Goal: Task Accomplishment & Management: Use online tool/utility

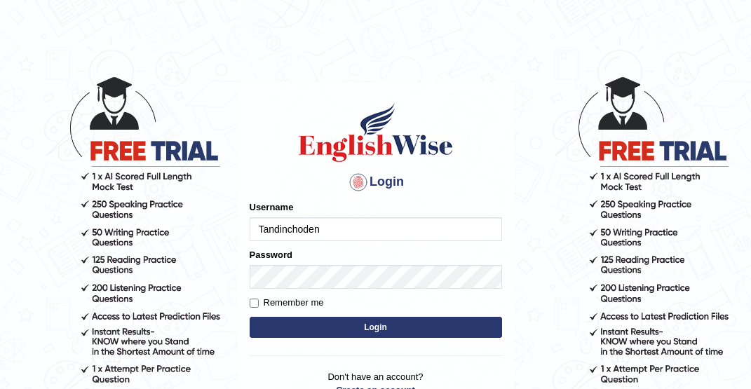
type input "Tandinchoden"
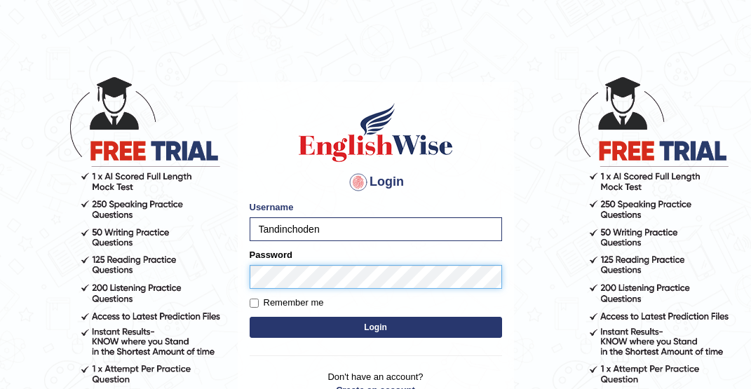
click at [375, 327] on button "Login" at bounding box center [375, 327] width 252 height 21
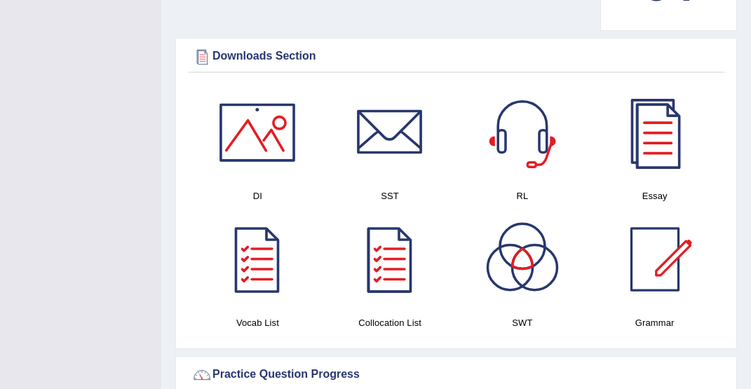
scroll to position [805, 0]
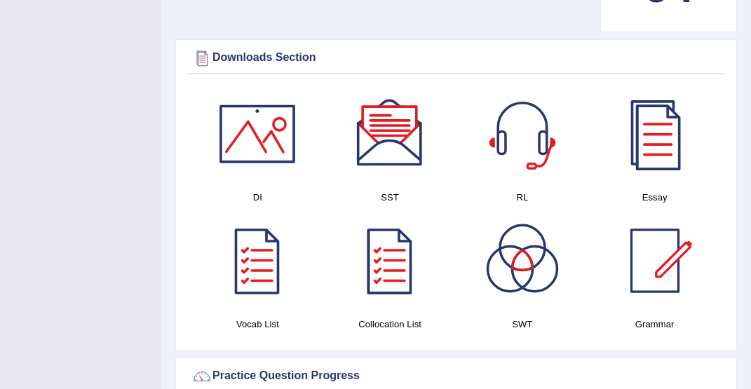
click at [266, 142] on div at bounding box center [257, 134] width 98 height 98
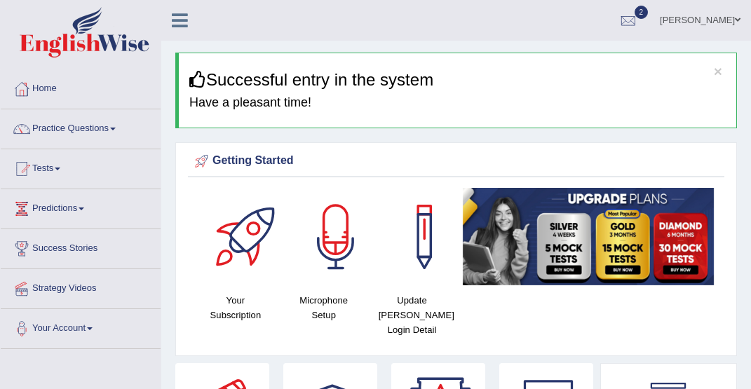
scroll to position [0, 0]
click at [67, 169] on link "Tests" at bounding box center [81, 166] width 160 height 35
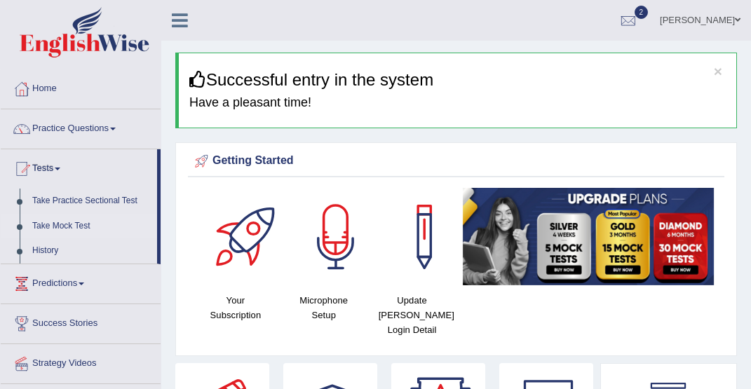
click at [78, 225] on link "Take Mock Test" at bounding box center [91, 226] width 131 height 25
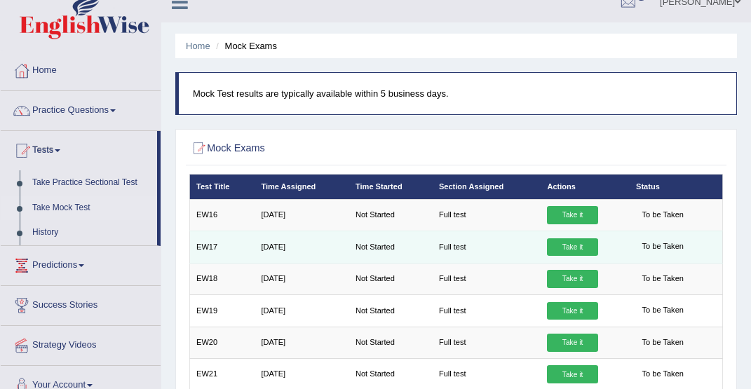
scroll to position [18, 0]
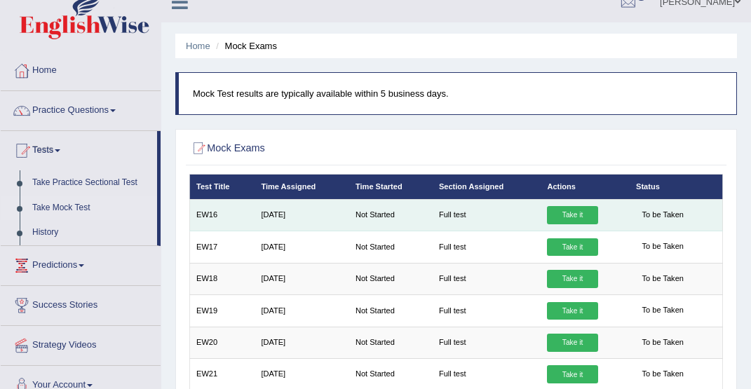
click at [577, 218] on link "Take it" at bounding box center [572, 215] width 50 height 18
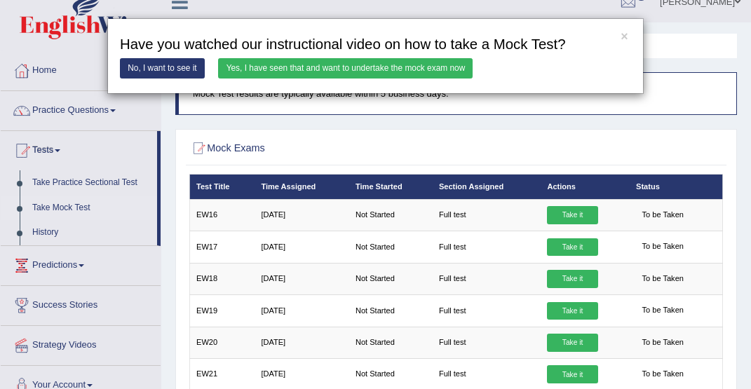
click at [308, 69] on link "Yes, I have seen that and want to undertake the mock exam now" at bounding box center [345, 68] width 254 height 20
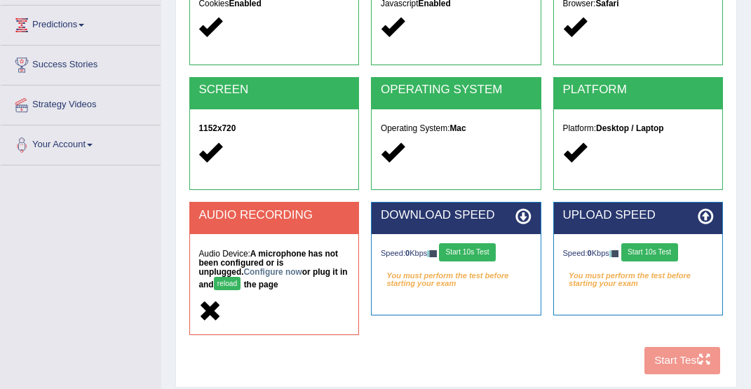
scroll to position [184, 0]
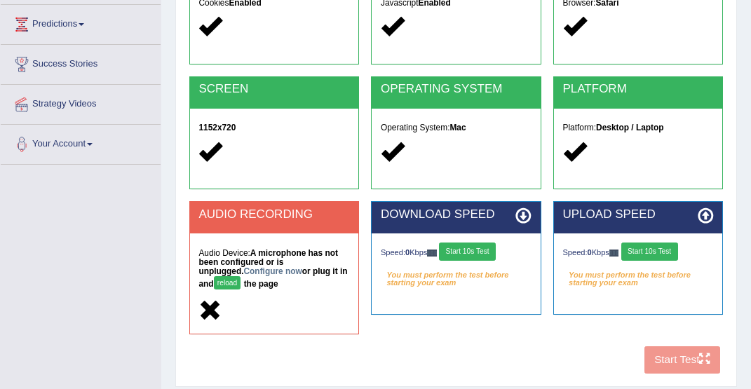
click at [459, 252] on button "Start 10s Test" at bounding box center [467, 251] width 57 height 18
click at [662, 251] on button "Start 10s Test" at bounding box center [649, 251] width 57 height 18
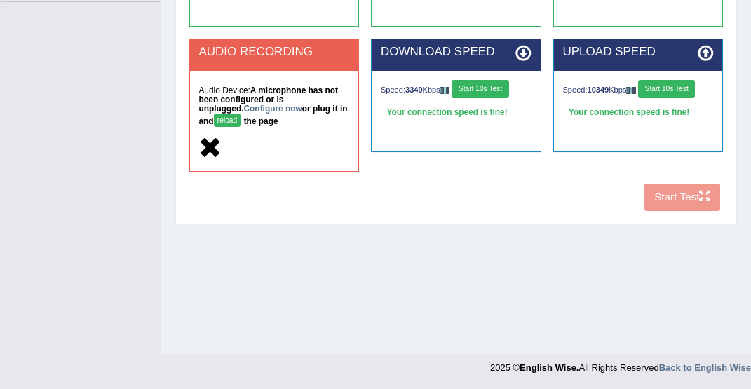
scroll to position [347, 0]
click at [679, 198] on div "COOKIES Cookies Enabled JAVASCRIPT Javascript Enabled BROWSER Browser: Safari S…" at bounding box center [456, 2] width 540 height 429
click at [214, 119] on button "reload" at bounding box center [227, 120] width 27 height 13
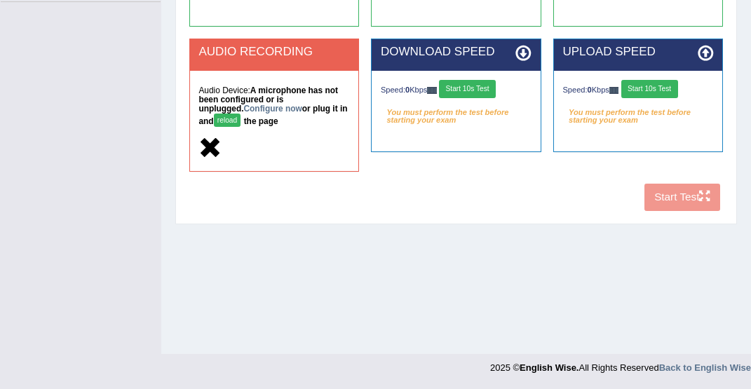
scroll to position [347, 0]
click at [473, 88] on button "Start 10s Test" at bounding box center [467, 89] width 57 height 18
click at [651, 90] on button "Start 10s Test" at bounding box center [649, 89] width 57 height 18
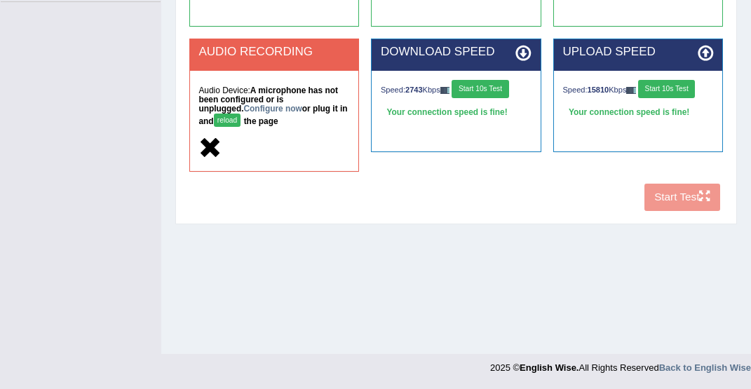
click at [687, 199] on div "COOKIES Cookies Enabled JAVASCRIPT Javascript Enabled BROWSER Browser: Safari S…" at bounding box center [456, 2] width 540 height 429
click at [209, 148] on icon at bounding box center [209, 147] width 23 height 23
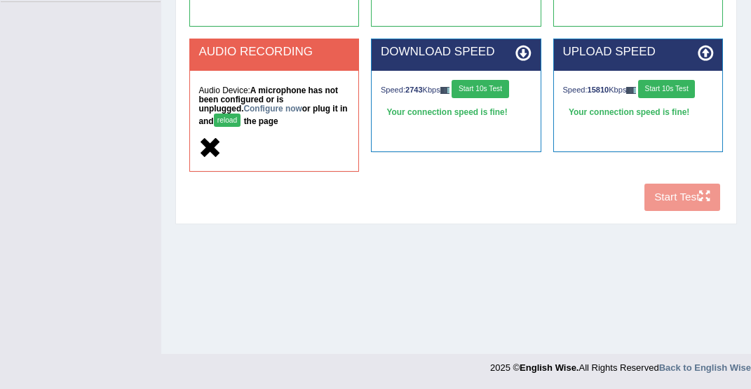
click at [271, 51] on h2 "AUDIO RECORDING" at bounding box center [273, 52] width 151 height 13
click at [244, 109] on link "Configure now" at bounding box center [273, 109] width 58 height 10
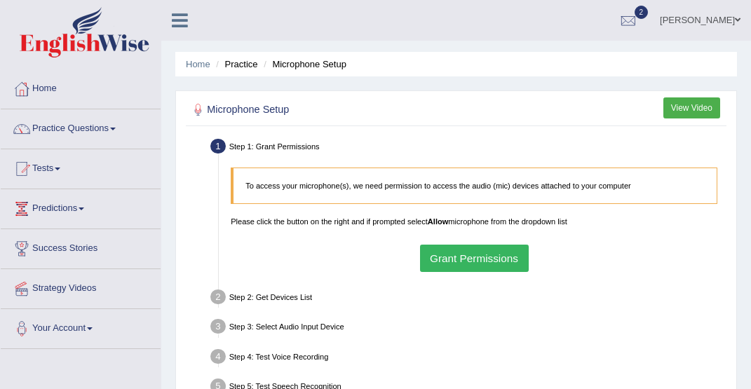
click at [488, 265] on button "Grant Permissions" at bounding box center [474, 258] width 109 height 27
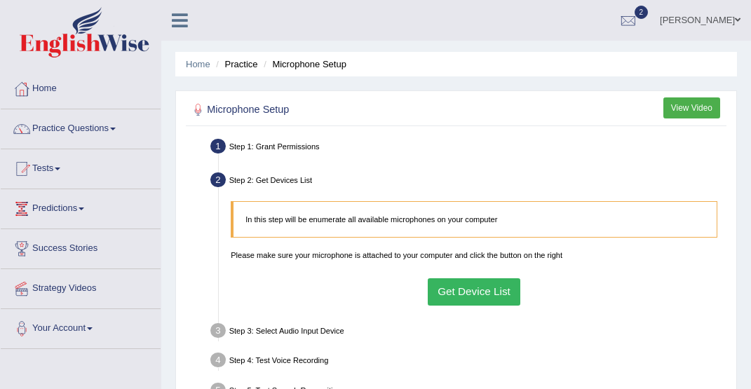
click at [486, 296] on button "Get Device List" at bounding box center [474, 291] width 93 height 27
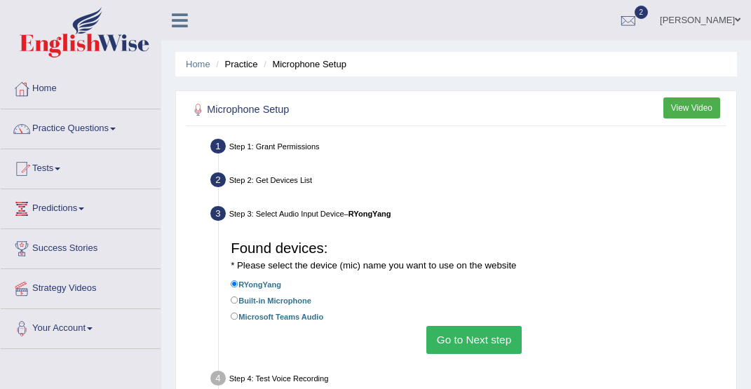
click at [475, 347] on button "Go to Next step" at bounding box center [473, 339] width 95 height 27
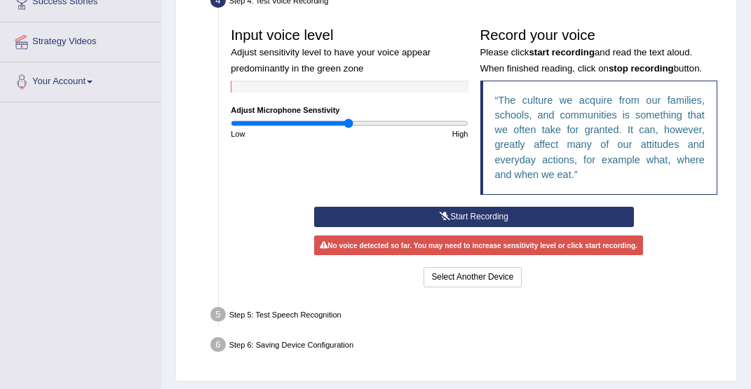
scroll to position [247, 0]
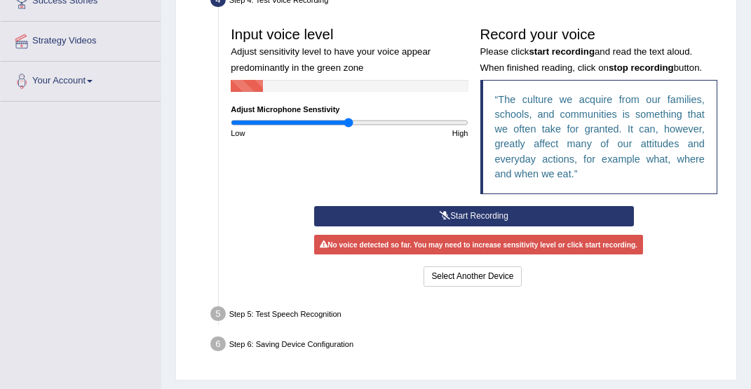
click at [478, 226] on button "Start Recording" at bounding box center [474, 216] width 320 height 20
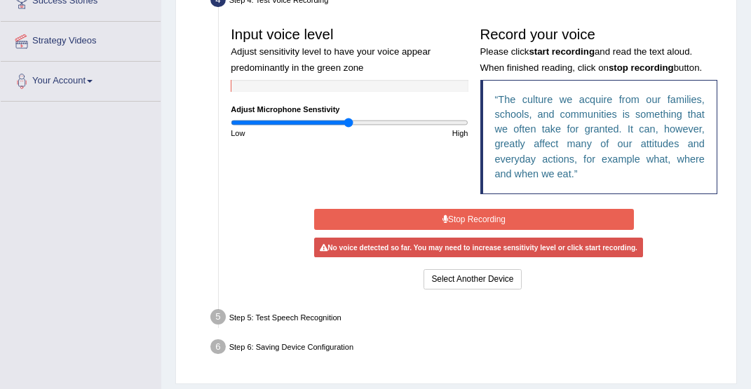
click at [346, 128] on input "range" at bounding box center [349, 123] width 237 height 10
click at [351, 128] on input "range" at bounding box center [349, 123] width 237 height 10
drag, startPoint x: 353, startPoint y: 137, endPoint x: 381, endPoint y: 137, distance: 28.7
click at [381, 128] on input "range" at bounding box center [349, 123] width 237 height 10
drag, startPoint x: 382, startPoint y: 137, endPoint x: 409, endPoint y: 137, distance: 26.6
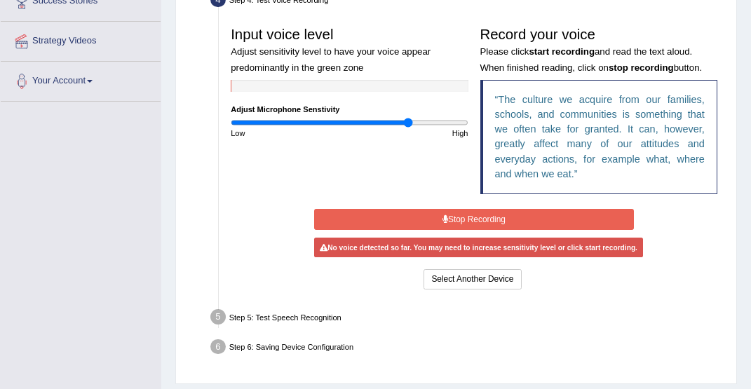
click at [409, 128] on input "range" at bounding box center [349, 123] width 237 height 10
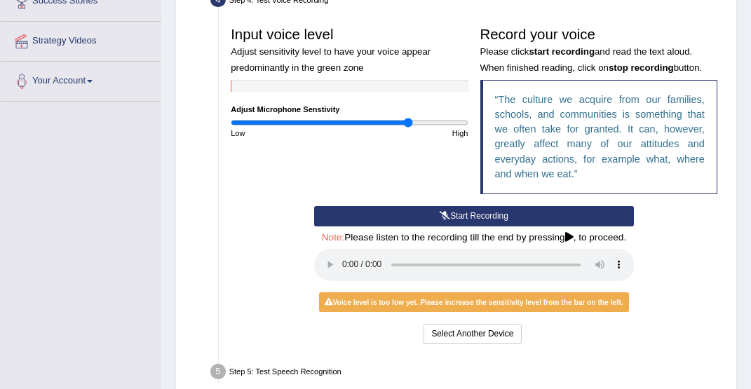
click at [341, 281] on audio at bounding box center [474, 265] width 320 height 32
click at [484, 226] on button "Start Recording" at bounding box center [474, 216] width 320 height 20
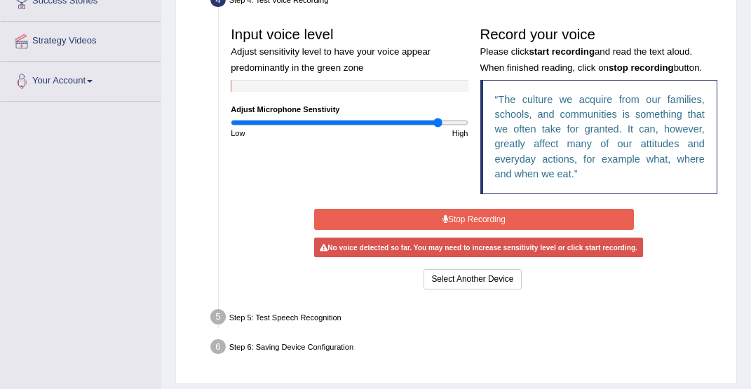
drag, startPoint x: 407, startPoint y: 137, endPoint x: 439, endPoint y: 133, distance: 31.8
click at [438, 128] on input "range" at bounding box center [349, 123] width 237 height 10
drag, startPoint x: 439, startPoint y: 133, endPoint x: 502, endPoint y: 144, distance: 64.6
type input "2"
click at [501, 145] on div "Input voice level Adjust sensitivity level to have your voice appear predominan…" at bounding box center [474, 113] width 498 height 186
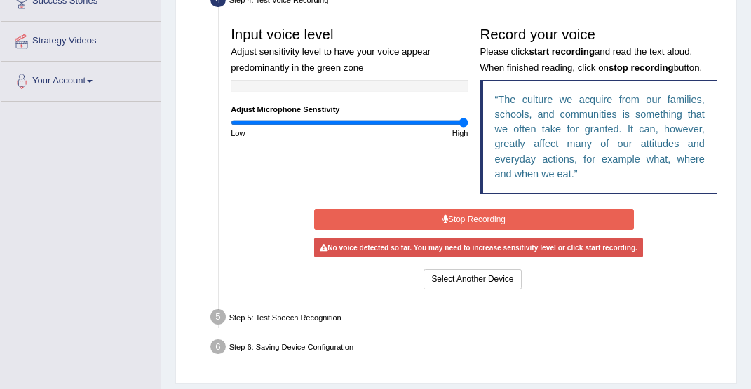
click at [465, 229] on button "Stop Recording" at bounding box center [474, 219] width 320 height 20
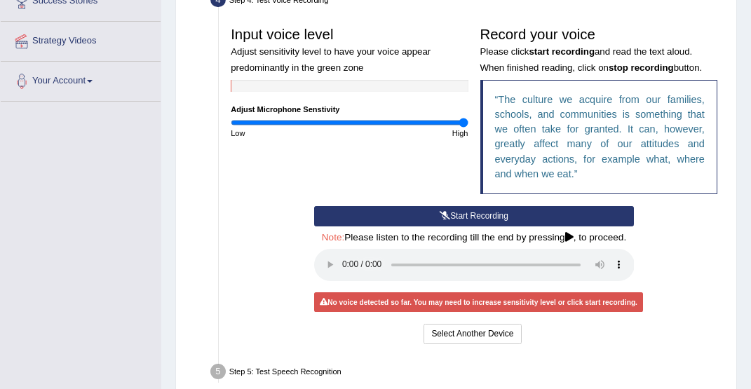
click at [467, 226] on button "Start Recording" at bounding box center [474, 216] width 320 height 20
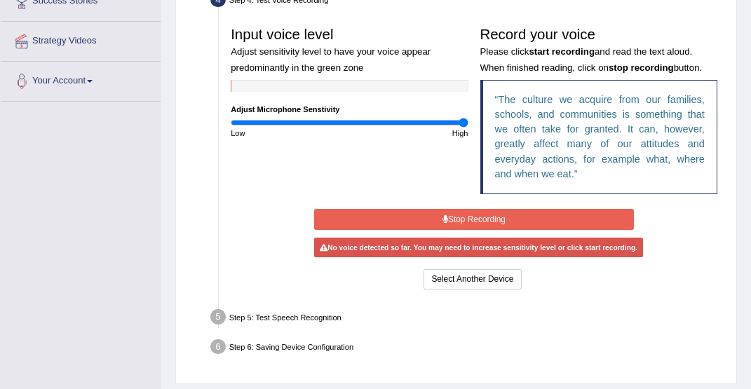
drag, startPoint x: 463, startPoint y: 137, endPoint x: 477, endPoint y: 137, distance: 14.7
click at [477, 137] on div "Input voice level Adjust sensitivity level to have your voice appear predominan…" at bounding box center [474, 113] width 498 height 186
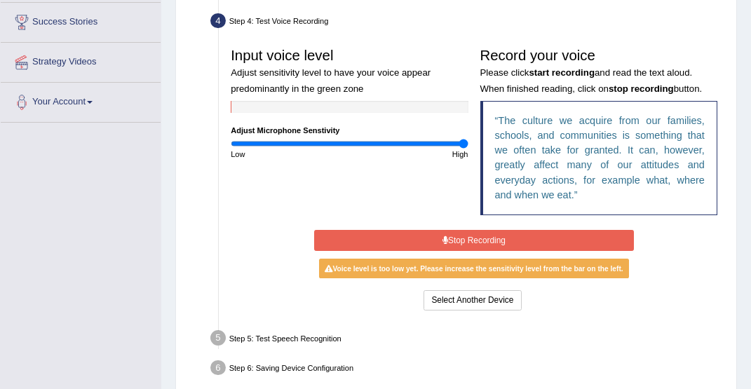
scroll to position [217, 0]
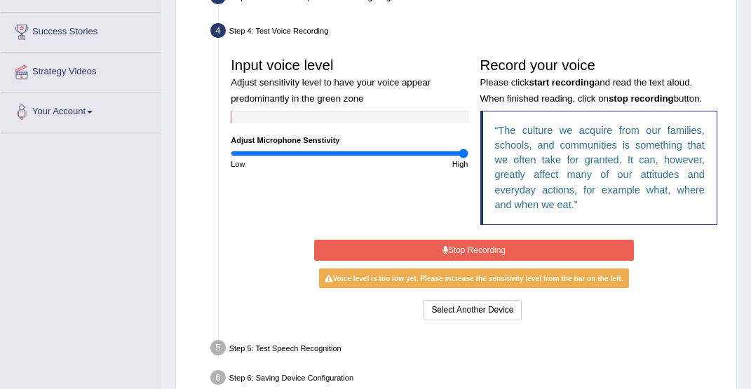
click at [456, 258] on button "Stop Recording" at bounding box center [474, 250] width 320 height 20
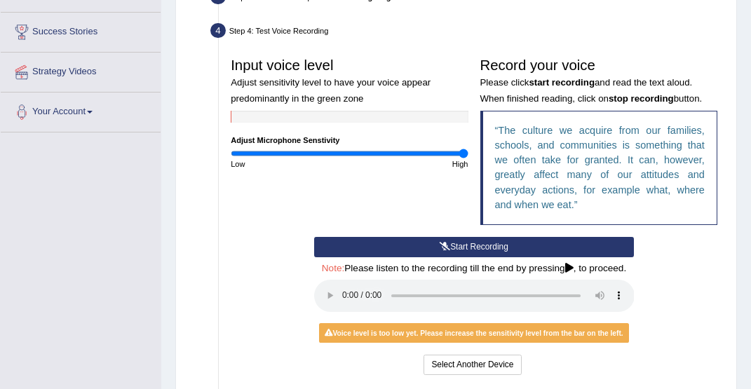
click at [465, 257] on button "Start Recording" at bounding box center [474, 247] width 320 height 20
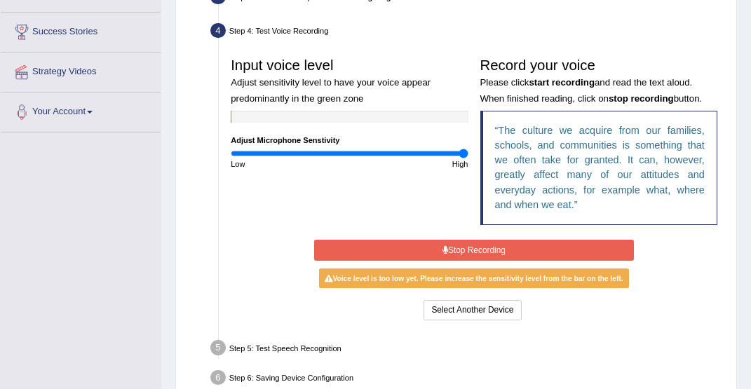
click at [454, 257] on button "Stop Recording" at bounding box center [474, 250] width 320 height 20
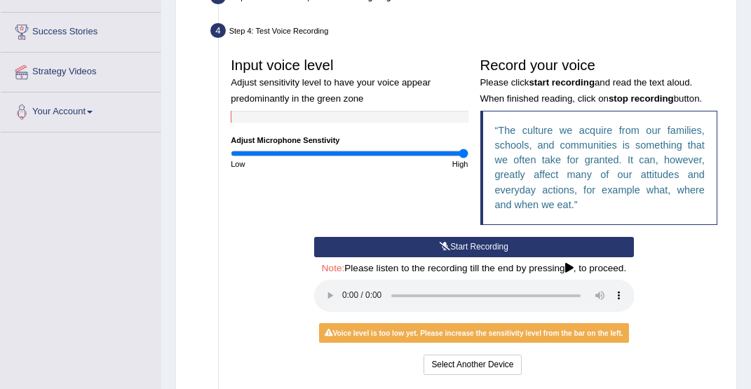
click at [454, 257] on button "Start Recording" at bounding box center [474, 247] width 320 height 20
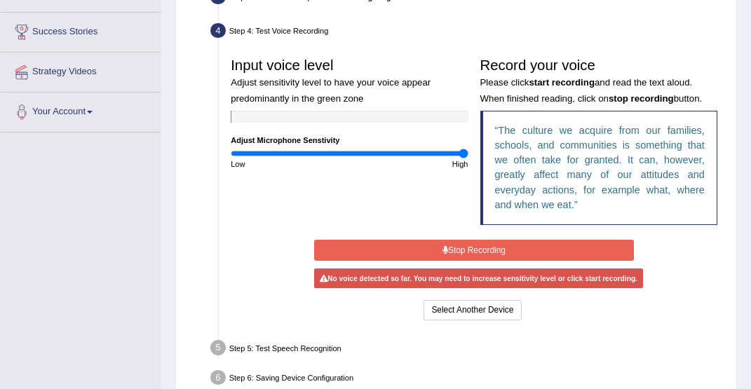
click at [477, 260] on button "Stop Recording" at bounding box center [474, 250] width 320 height 20
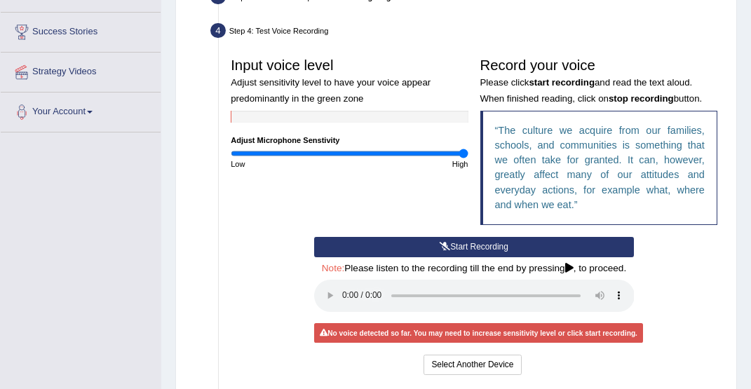
click at [477, 257] on button "Start Recording" at bounding box center [474, 247] width 320 height 20
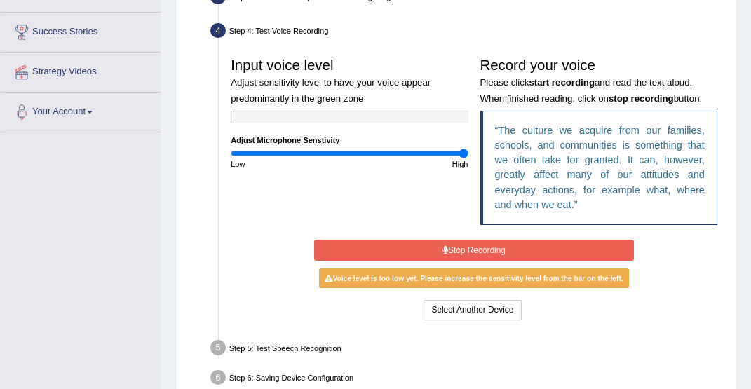
click at [477, 260] on button "Stop Recording" at bounding box center [474, 250] width 320 height 20
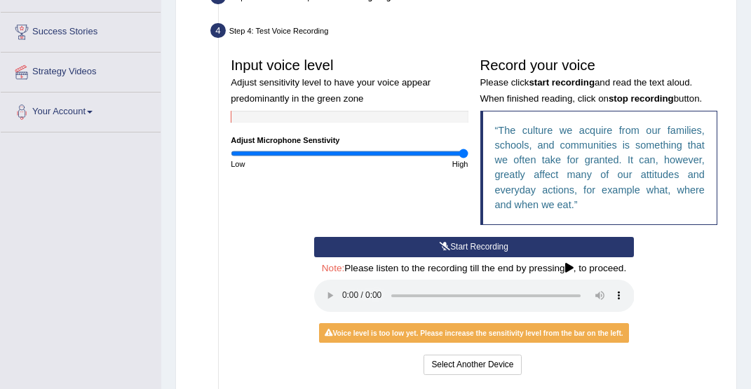
drag, startPoint x: 465, startPoint y: 167, endPoint x: 487, endPoint y: 165, distance: 22.5
click at [487, 165] on div "Input voice level Adjust sensitivity level to have your voice appear predominan…" at bounding box center [474, 144] width 498 height 186
click at [485, 257] on button "Start Recording" at bounding box center [474, 247] width 320 height 20
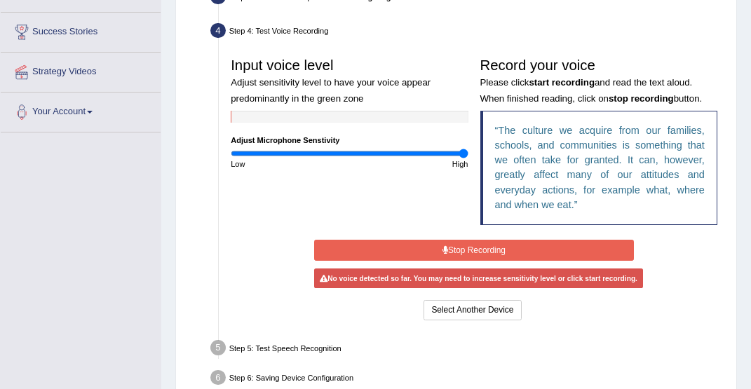
click at [463, 259] on button "Stop Recording" at bounding box center [474, 250] width 320 height 20
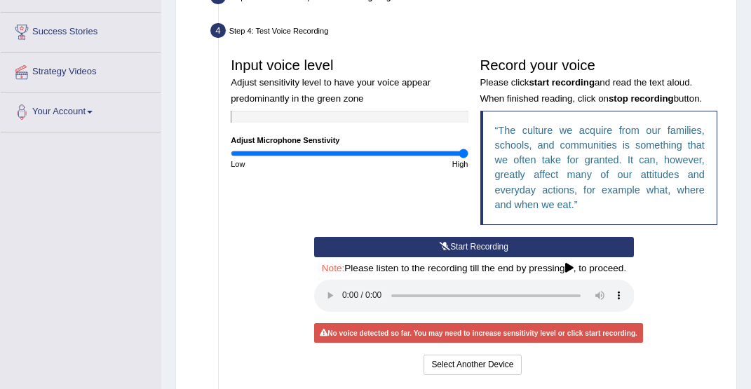
click at [341, 312] on audio at bounding box center [474, 296] width 320 height 32
click at [477, 257] on button "Start Recording" at bounding box center [474, 247] width 320 height 20
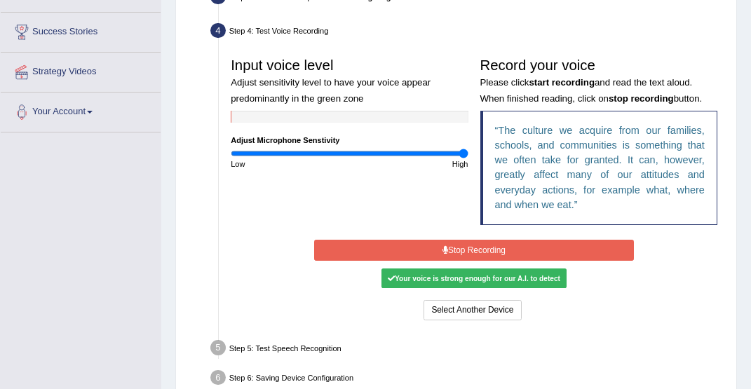
click at [467, 260] on button "Stop Recording" at bounding box center [474, 250] width 320 height 20
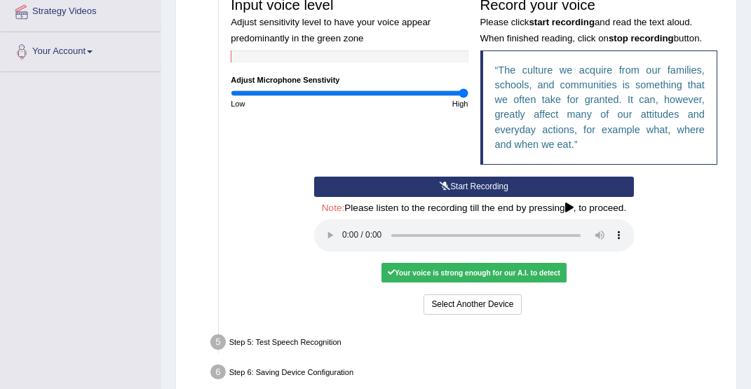
scroll to position [256, 0]
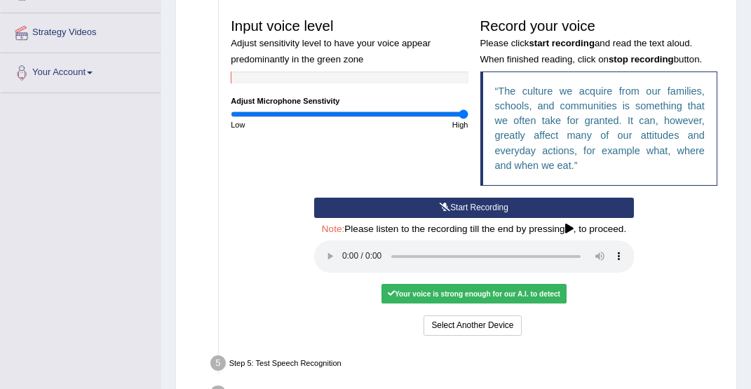
click at [469, 217] on button "Start Recording" at bounding box center [474, 208] width 320 height 20
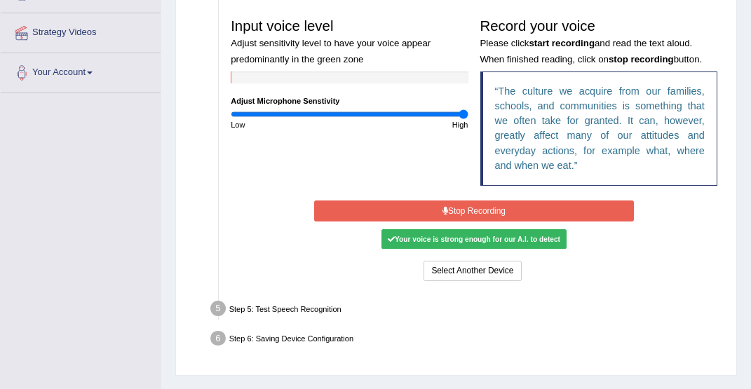
click at [521, 249] on div "Your voice is strong enough for our A.I. to detect" at bounding box center [473, 239] width 184 height 20
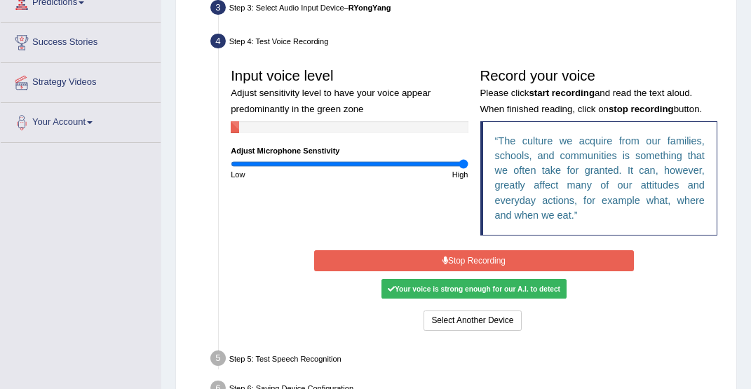
scroll to position [205, 0]
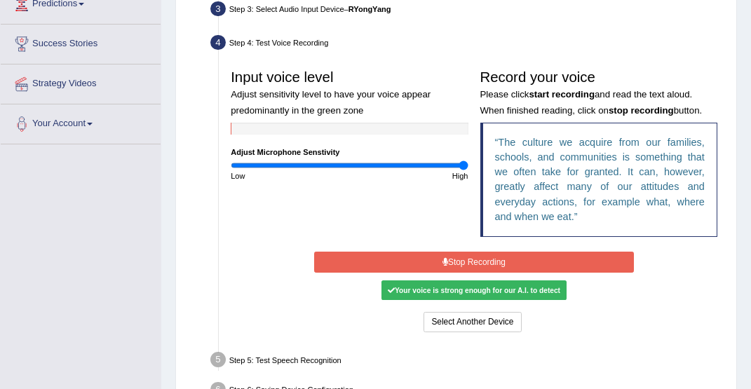
click at [480, 272] on button "Stop Recording" at bounding box center [474, 262] width 320 height 20
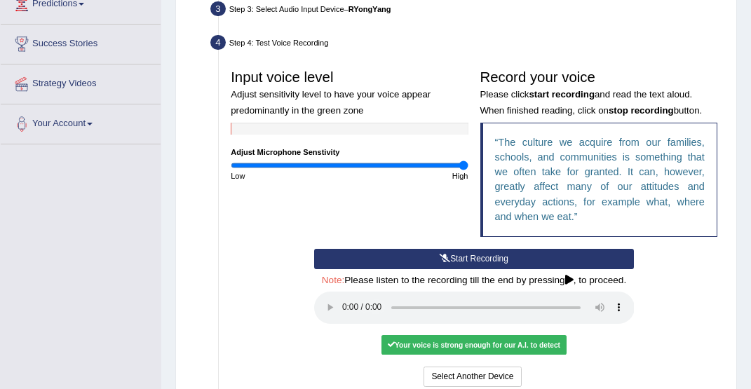
click at [486, 268] on button "Start Recording" at bounding box center [474, 259] width 320 height 20
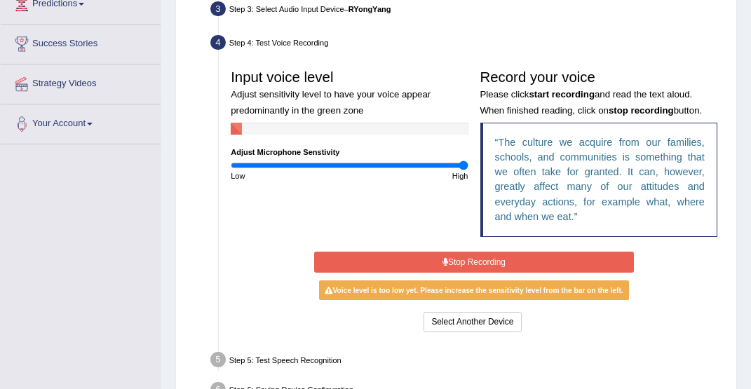
click at [486, 268] on button "Stop Recording" at bounding box center [474, 262] width 320 height 20
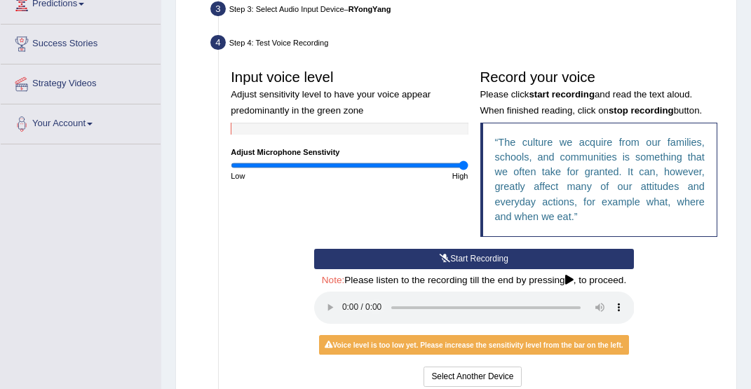
click at [486, 268] on button "Start Recording" at bounding box center [474, 259] width 320 height 20
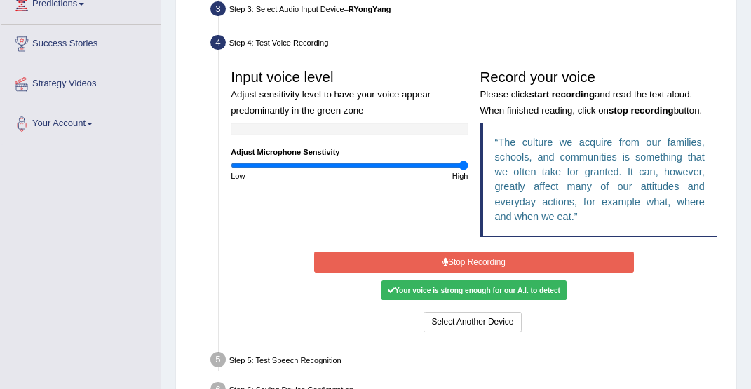
click at [486, 268] on button "Stop Recording" at bounding box center [474, 262] width 320 height 20
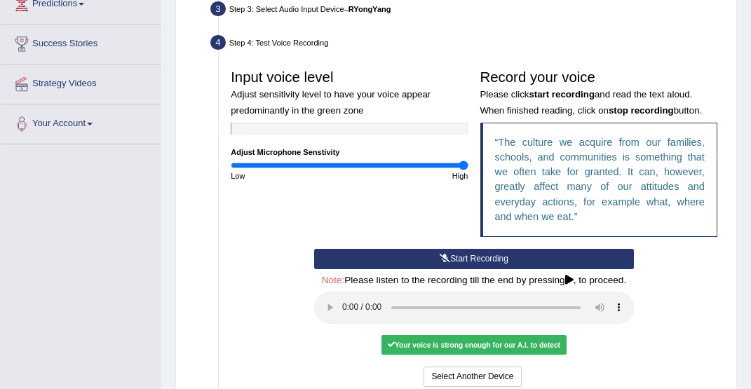
click at [343, 322] on audio at bounding box center [474, 308] width 320 height 32
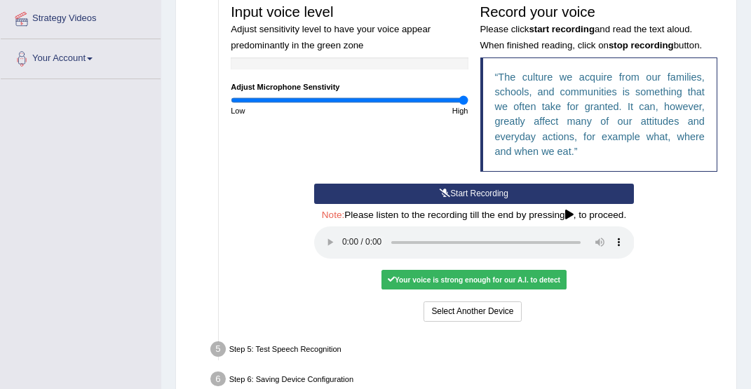
scroll to position [272, 0]
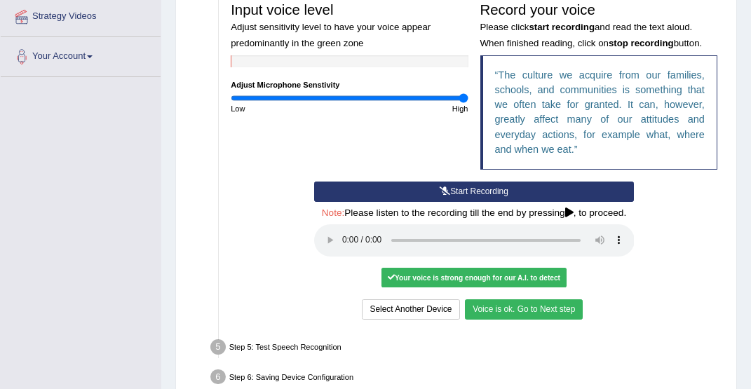
click at [560, 315] on button "Voice is ok. Go to Next step" at bounding box center [524, 309] width 118 height 20
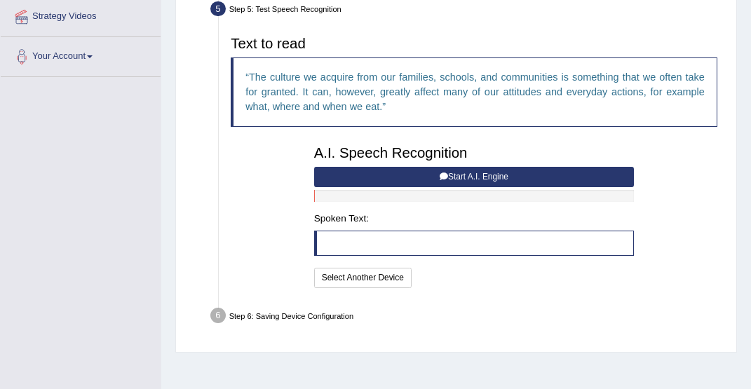
click at [472, 187] on button "Start A.I. Engine" at bounding box center [474, 177] width 320 height 20
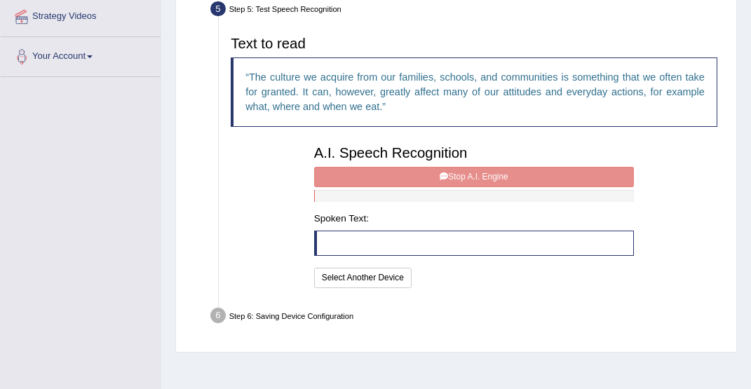
click at [471, 193] on div "A.I. Speech Recognition Start A.I. Engine Stop A.I. Engine Note: Please listen …" at bounding box center [474, 215] width 332 height 152
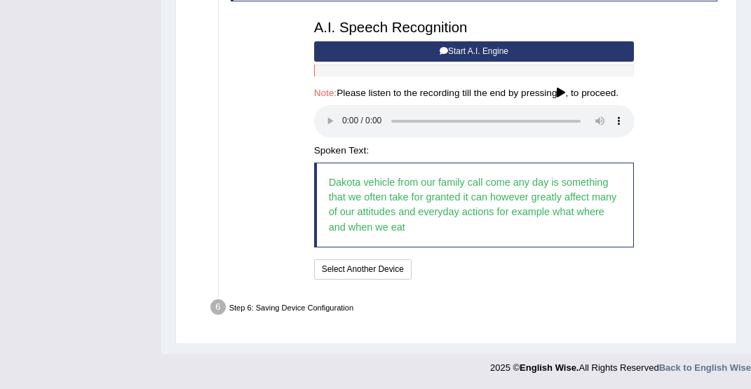
scroll to position [415, 0]
click at [343, 124] on audio at bounding box center [474, 121] width 320 height 32
click at [491, 261] on button "Speech is ok. Go to Last step" at bounding box center [478, 269] width 125 height 20
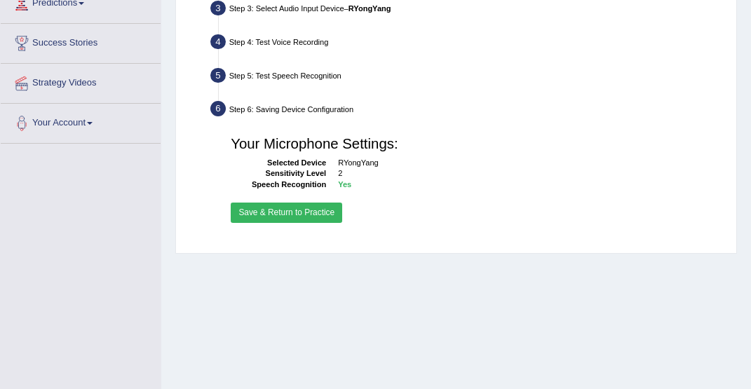
scroll to position [203, 0]
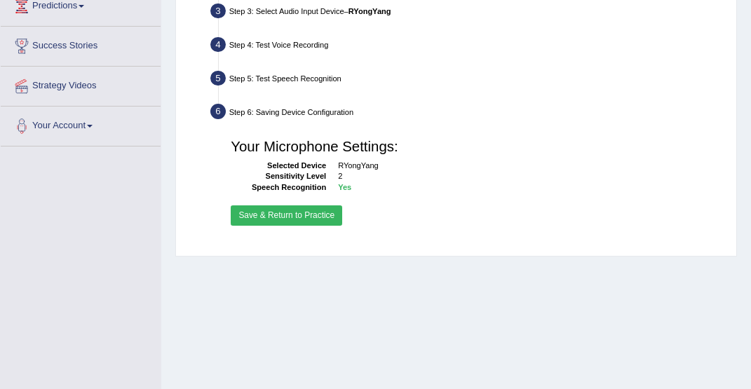
click at [317, 226] on button "Save & Return to Practice" at bounding box center [286, 215] width 111 height 20
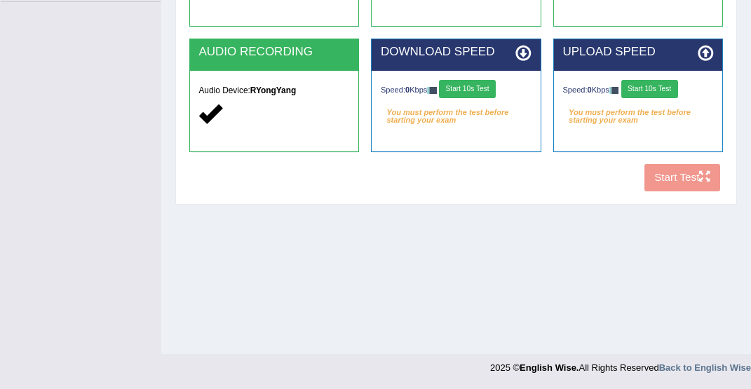
scroll to position [347, 0]
click at [472, 87] on button "Start 10s Test" at bounding box center [467, 89] width 57 height 18
click at [641, 90] on button "Start 10s Test" at bounding box center [649, 89] width 57 height 18
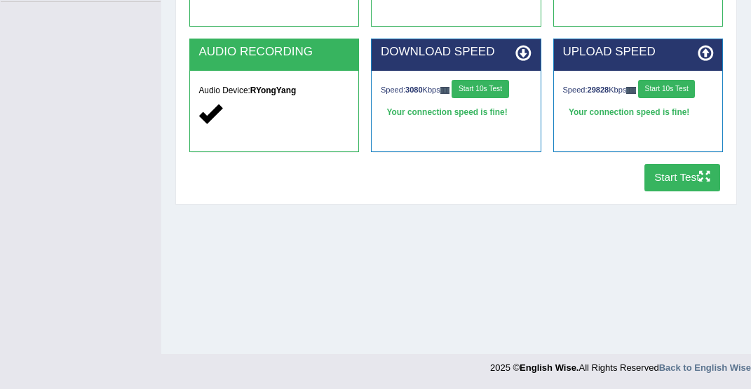
click at [694, 179] on button "Start Test" at bounding box center [682, 177] width 76 height 27
